Goal: Task Accomplishment & Management: Manage account settings

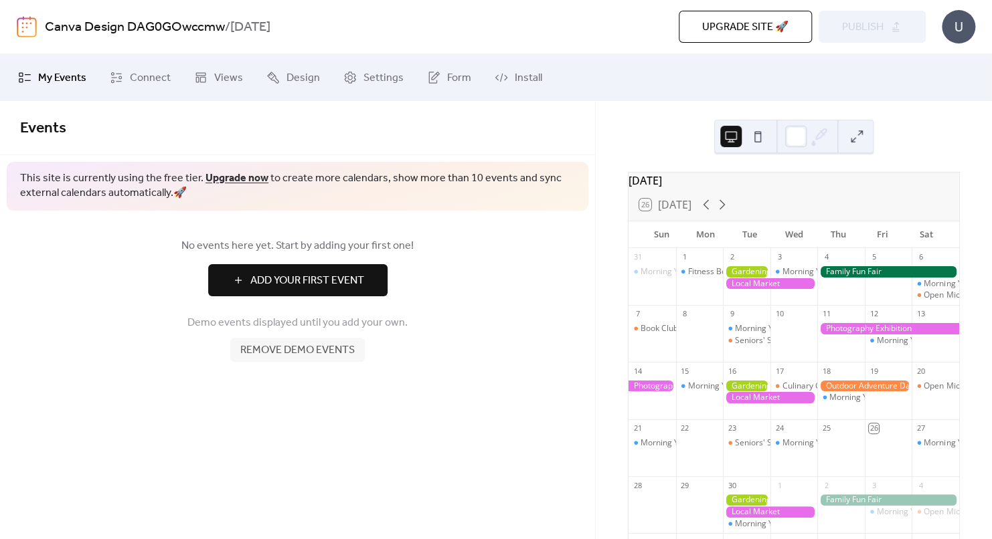
click at [296, 359] on span "Remove demo events" at bounding box center [297, 351] width 114 height 16
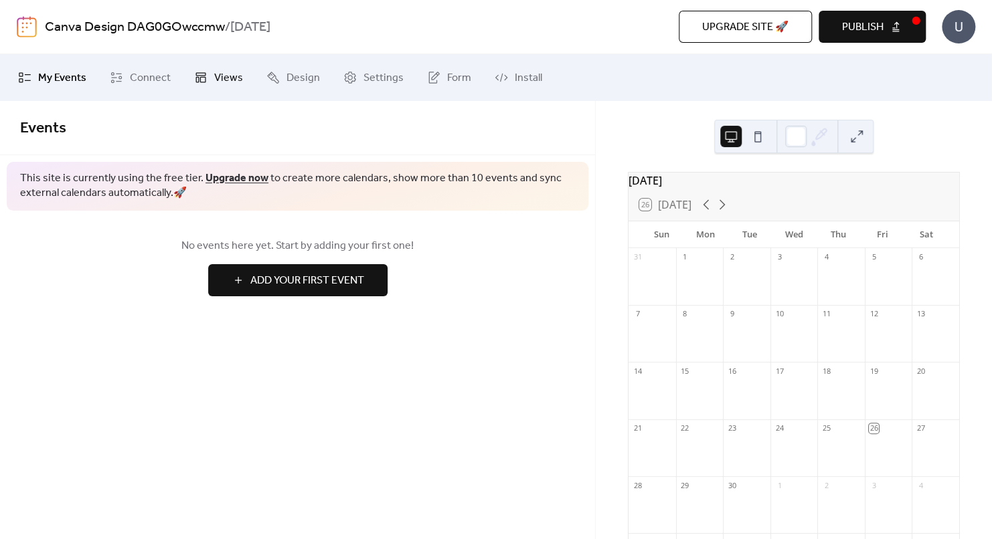
click at [218, 74] on span "Views" at bounding box center [228, 78] width 29 height 16
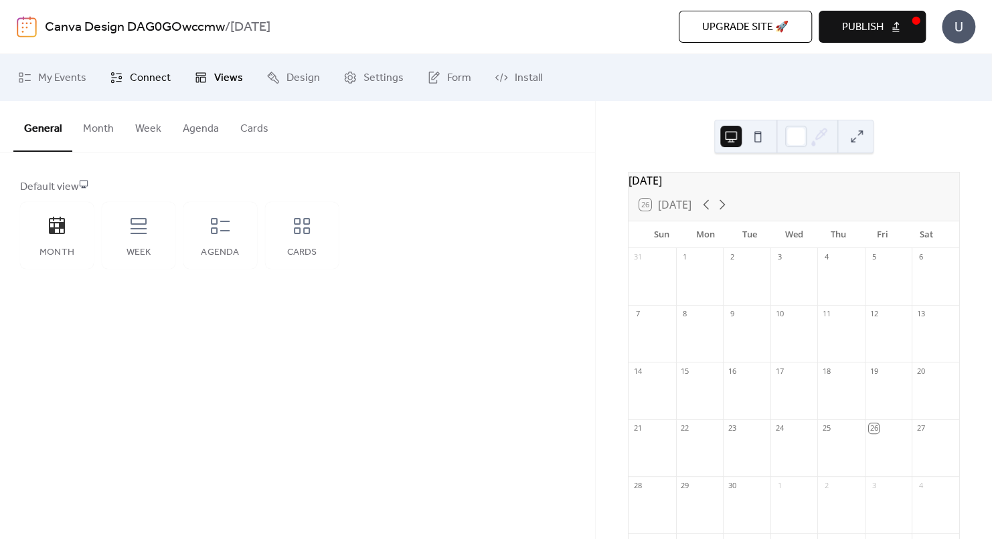
click at [118, 84] on link "Connect" at bounding box center [140, 78] width 81 height 36
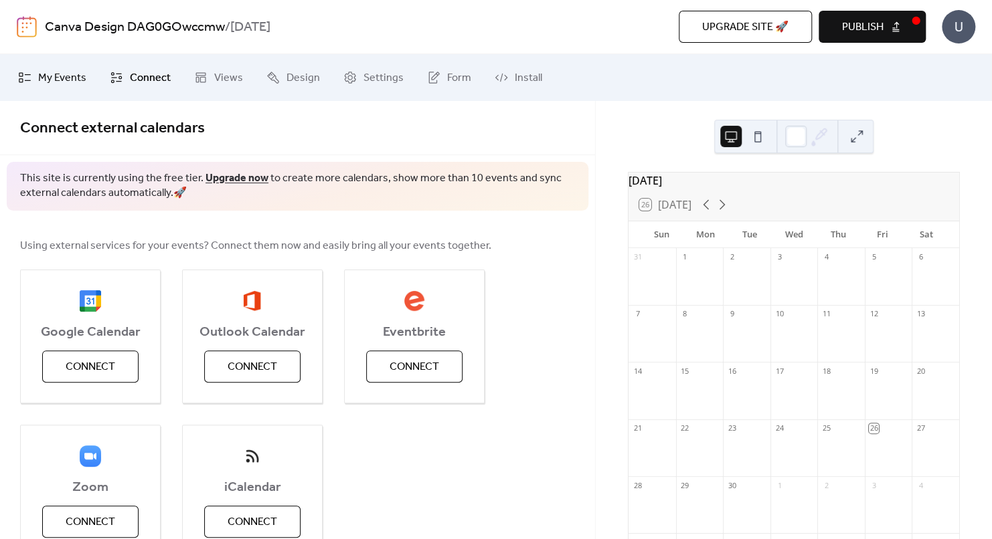
click at [64, 74] on span "My Events" at bounding box center [62, 78] width 48 height 16
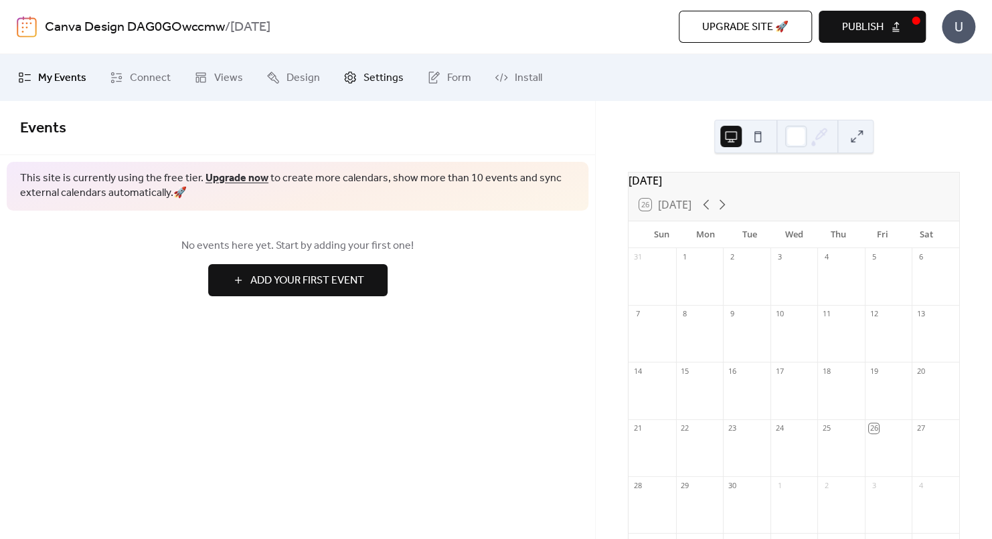
click at [357, 91] on link "Settings" at bounding box center [373, 78] width 80 height 36
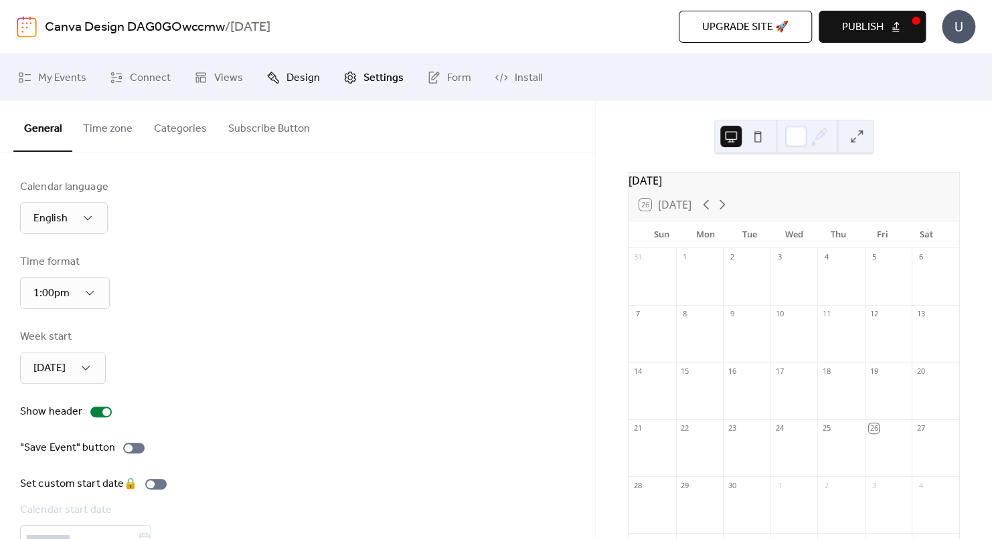
click at [299, 79] on span "Design" at bounding box center [302, 78] width 33 height 16
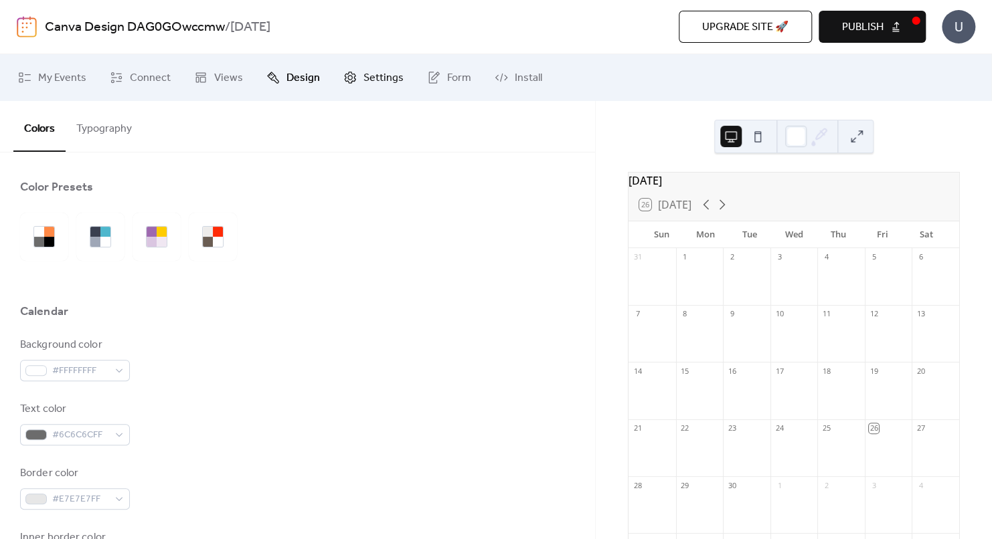
click at [363, 71] on span "Settings" at bounding box center [383, 78] width 40 height 16
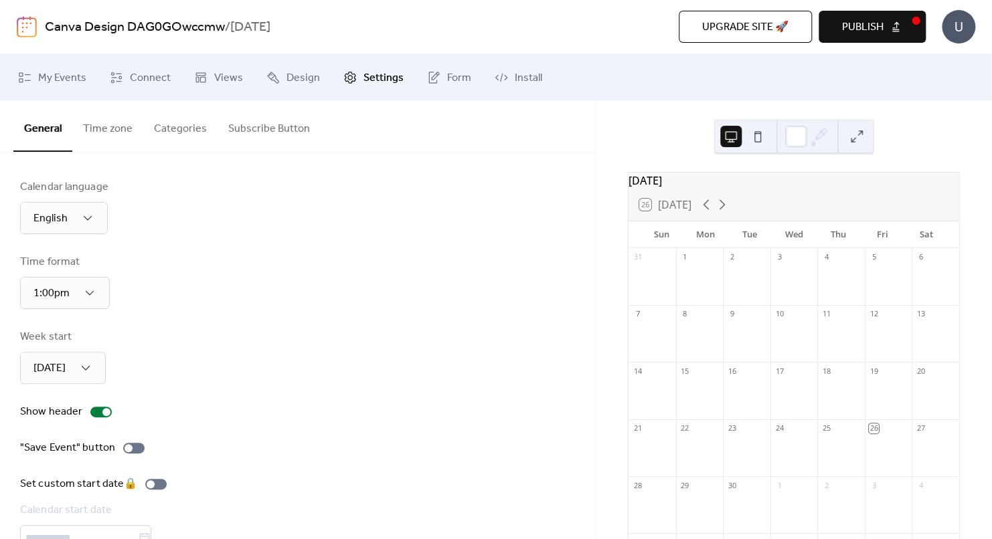
scroll to position [75, 0]
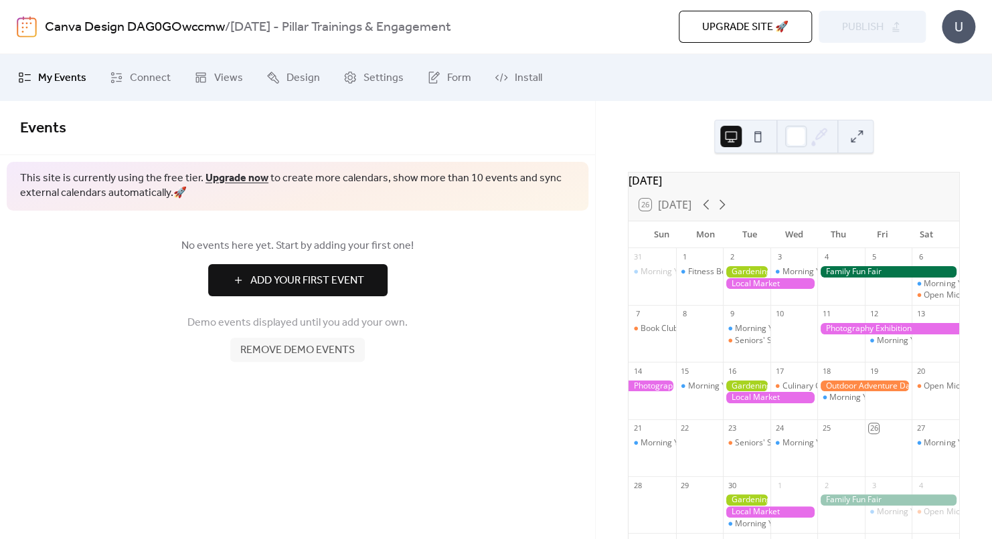
click at [677, 189] on div "[DATE]" at bounding box center [793, 181] width 331 height 16
click at [949, 26] on div "U" at bounding box center [957, 26] width 33 height 33
click at [659, 116] on div "[DATE] 26 [DATE] [PERSON_NAME] Tue Wed Thu Fri Sat 31 Morning Yoga Bliss 1 Fitn…" at bounding box center [793, 320] width 396 height 438
click at [698, 182] on div "[DATE]" at bounding box center [793, 181] width 331 height 16
click at [58, 78] on span "My Events" at bounding box center [62, 78] width 48 height 16
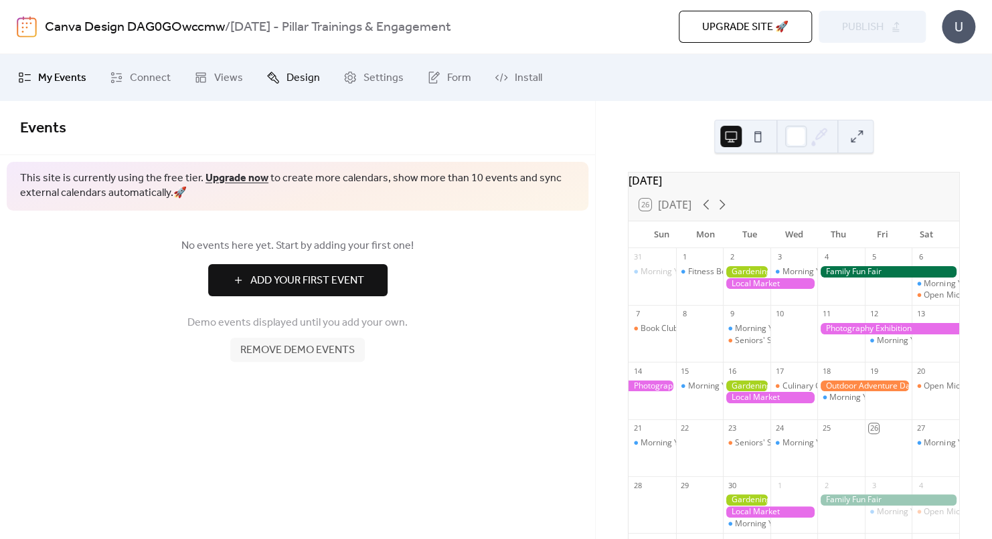
click at [278, 76] on link "Design" at bounding box center [293, 78] width 74 height 36
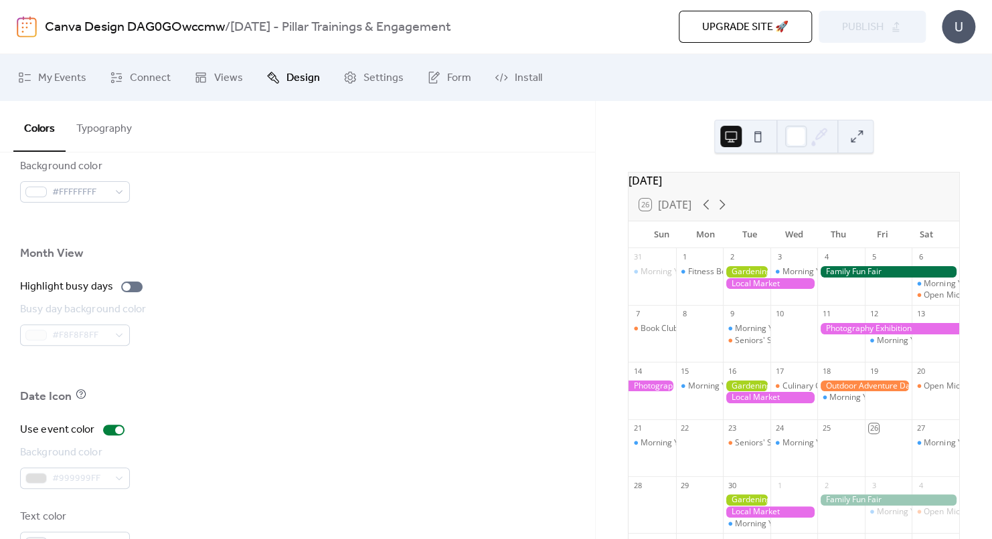
scroll to position [909, 0]
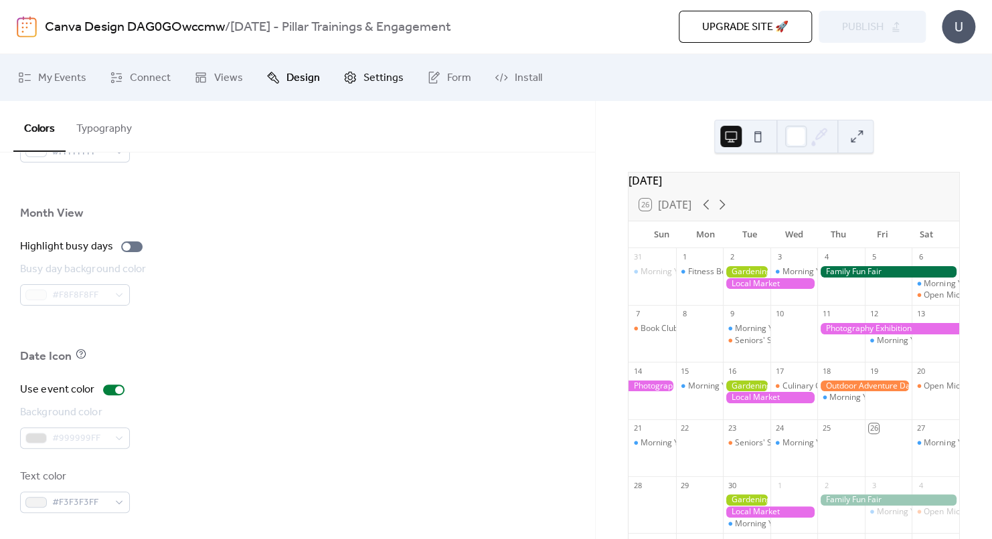
click at [382, 79] on span "Settings" at bounding box center [383, 78] width 40 height 16
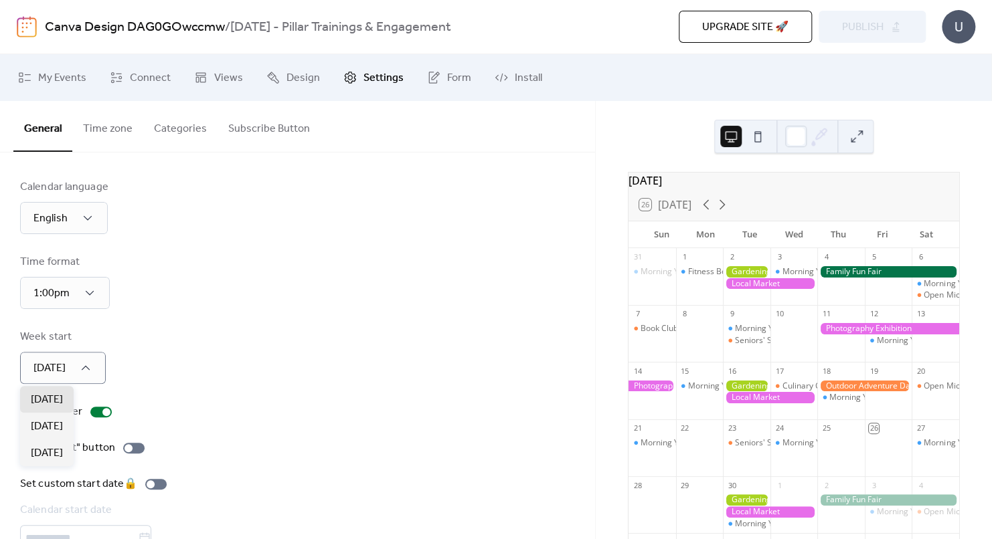
click at [256, 365] on div "Week start [DATE]" at bounding box center [297, 356] width 555 height 55
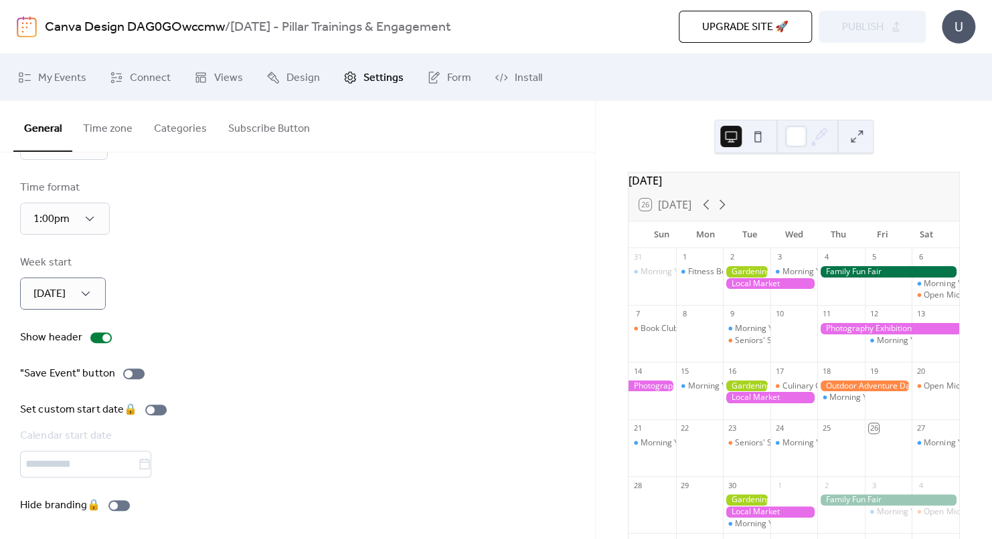
scroll to position [75, 0]
click at [124, 506] on div "Hide branding 🔒" at bounding box center [77, 505] width 115 height 16
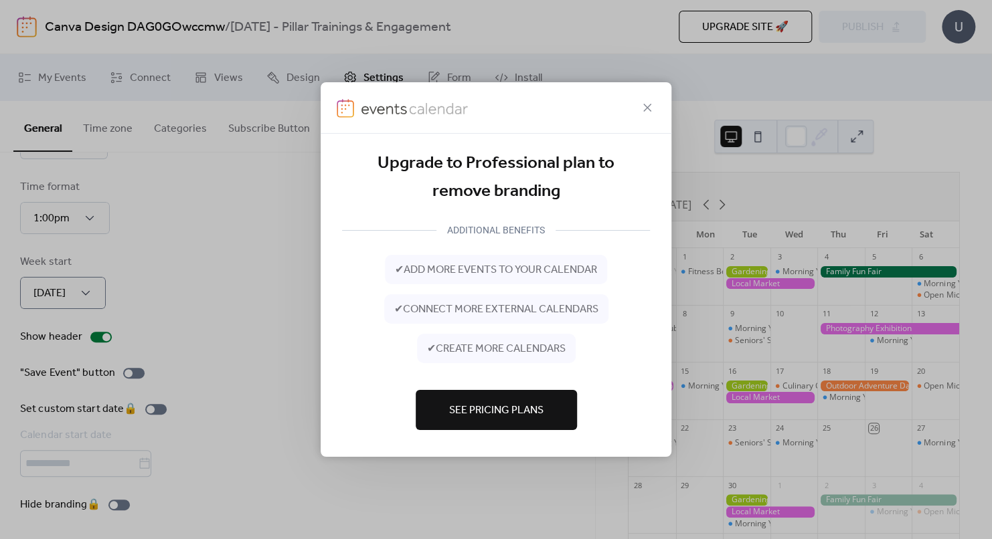
click at [509, 416] on span "See Pricing Plans" at bounding box center [496, 411] width 94 height 16
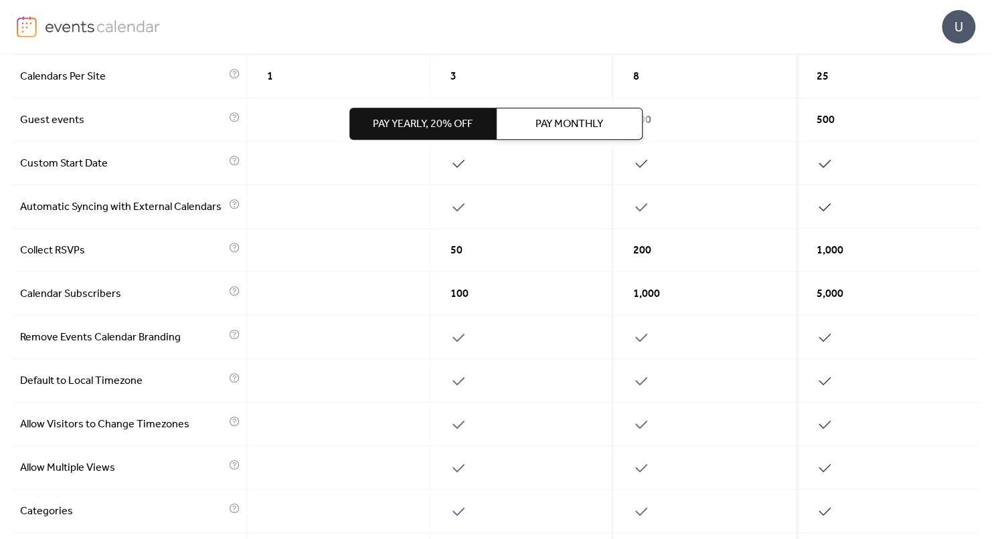
scroll to position [201, 0]
